Goal: Ask a question

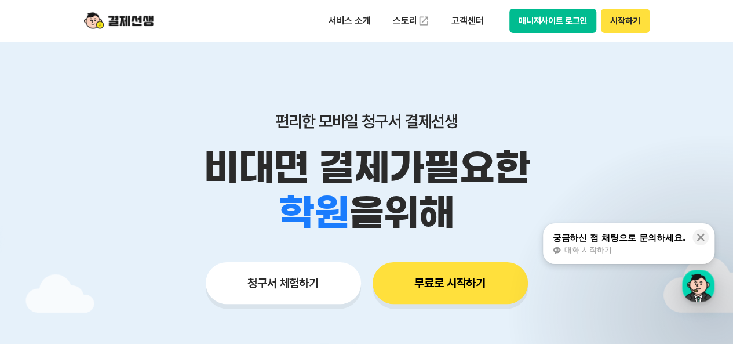
click at [620, 24] on button "시작하기" at bounding box center [625, 21] width 48 height 24
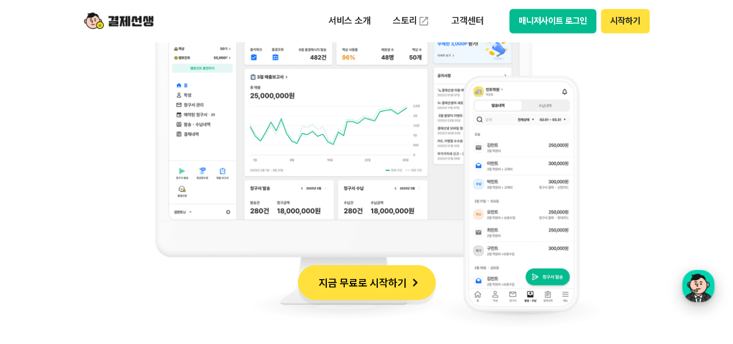
scroll to position [985, 0]
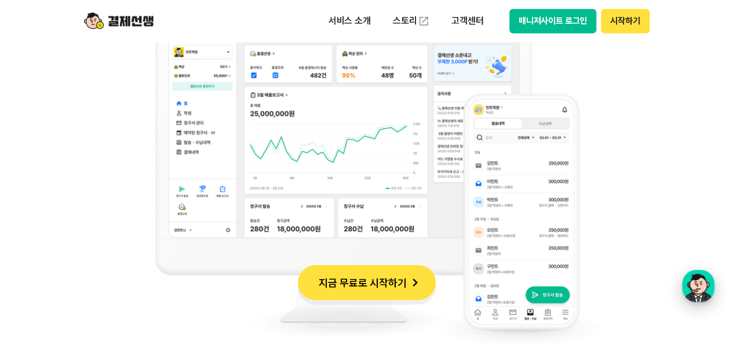
click at [696, 281] on div "button" at bounding box center [698, 286] width 32 height 32
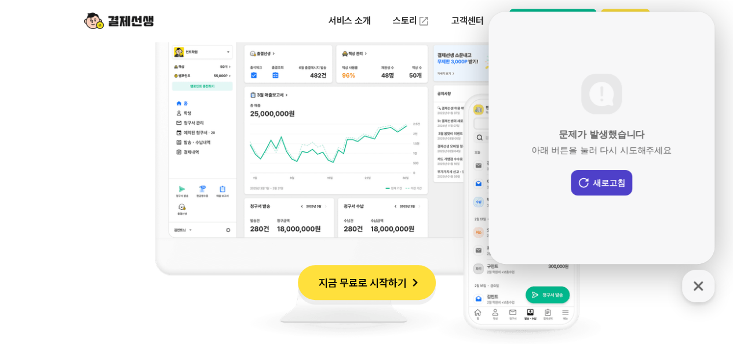
click at [606, 185] on button "새로고침" at bounding box center [601, 183] width 61 height 26
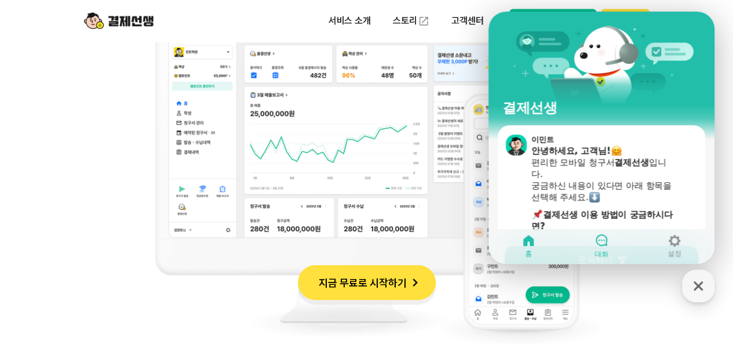
click at [598, 246] on icon at bounding box center [602, 240] width 14 height 14
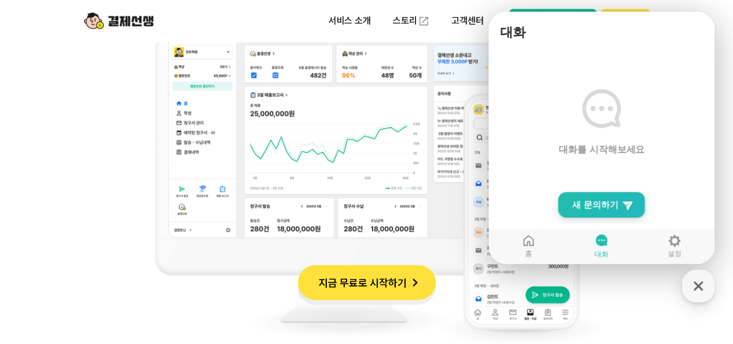
click at [606, 209] on span "새 문의하기" at bounding box center [595, 205] width 46 height 12
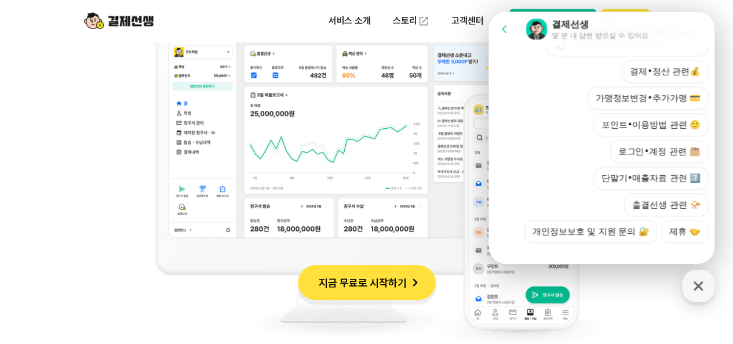
scroll to position [1043, 0]
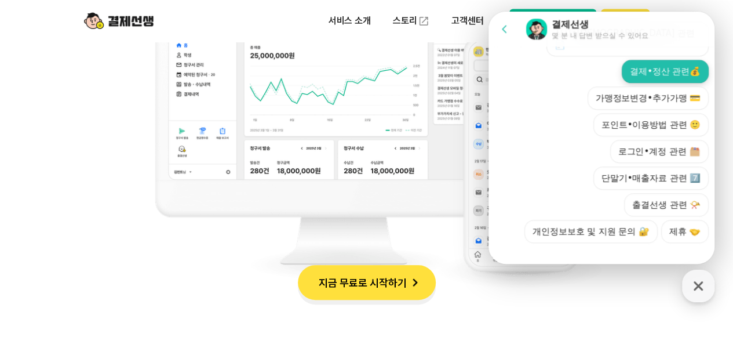
click at [666, 62] on button "결제•정산 관련💰" at bounding box center [665, 71] width 87 height 23
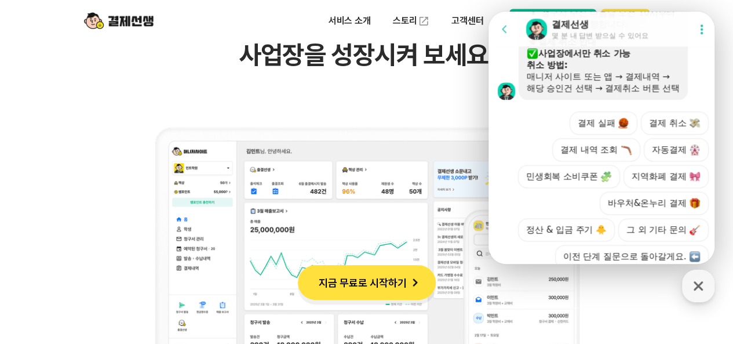
scroll to position [787, 0]
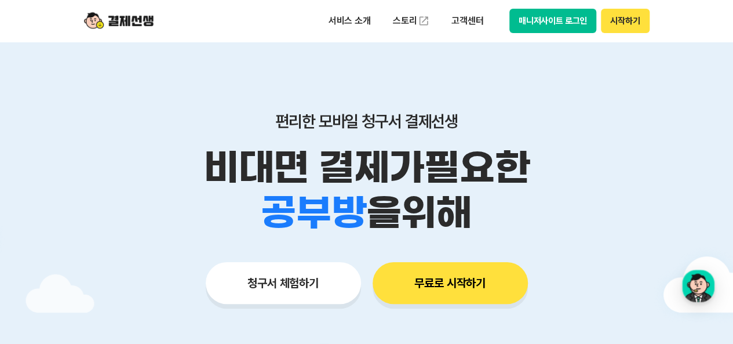
click at [573, 17] on button "매니저사이트 로그인" at bounding box center [553, 21] width 88 height 24
